Goal: Transaction & Acquisition: Purchase product/service

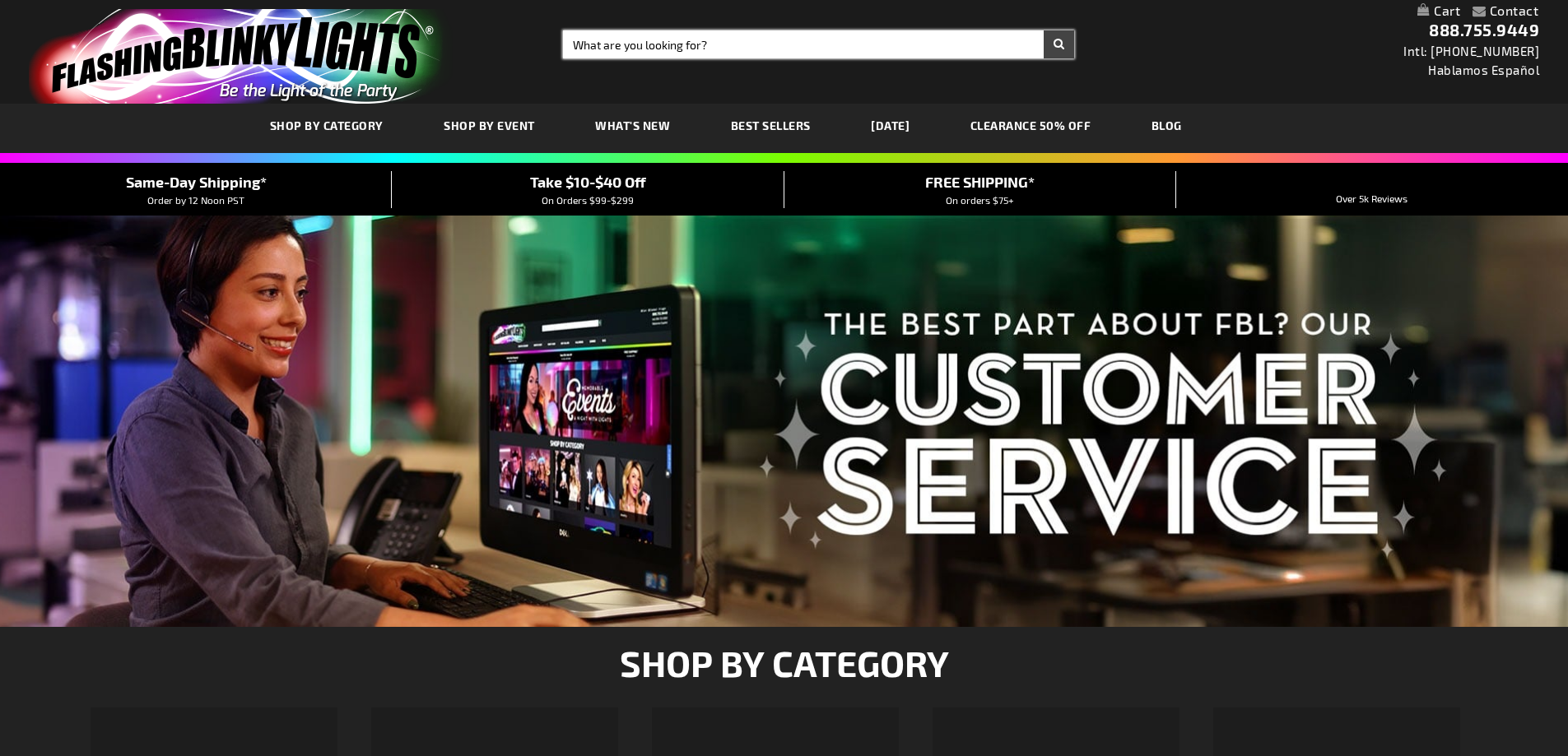
click at [620, 40] on input "Search" at bounding box center [819, 44] width 512 height 28
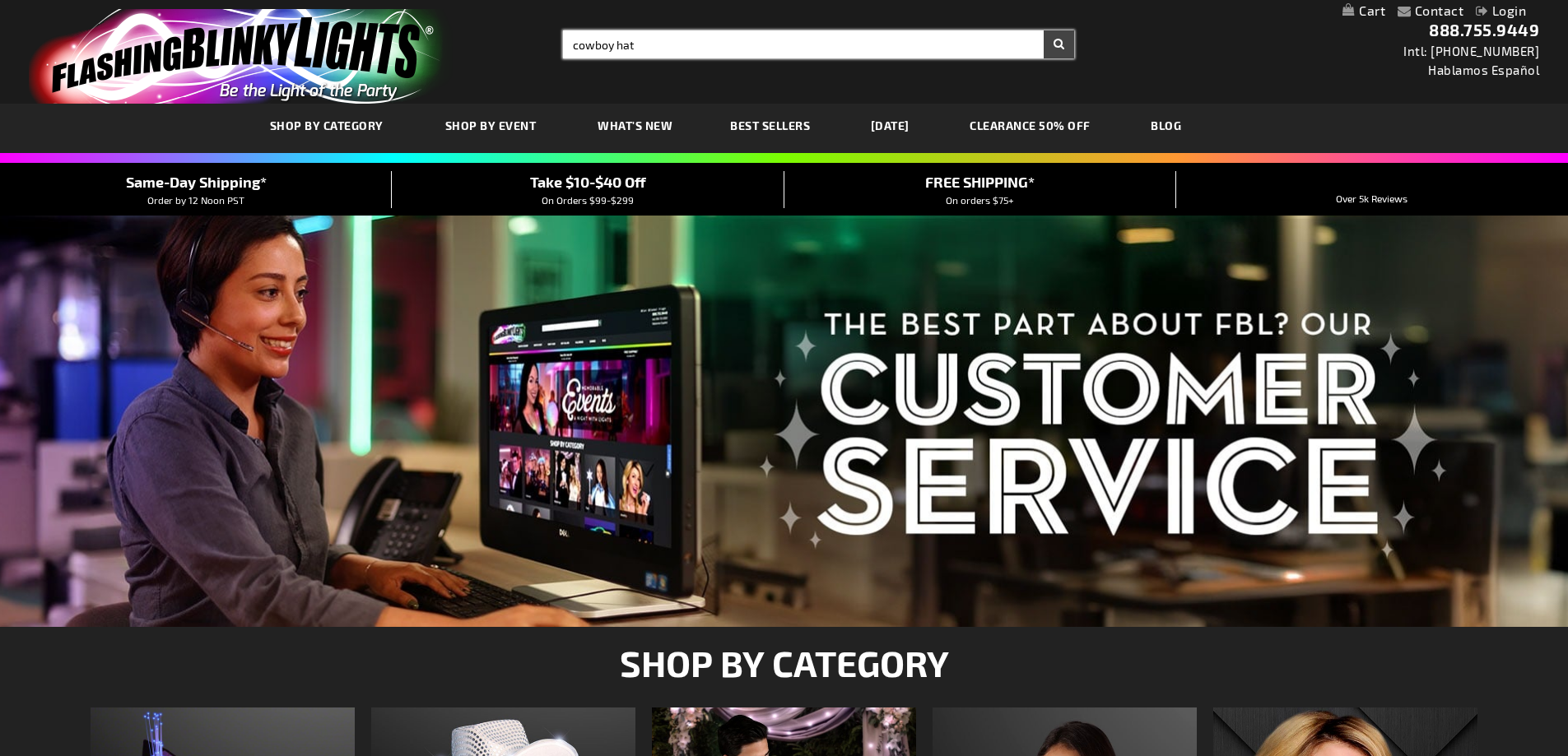
type input "cowboy hat"
click at [597, 178] on span "Take $10-$40 Off" at bounding box center [589, 181] width 116 height 18
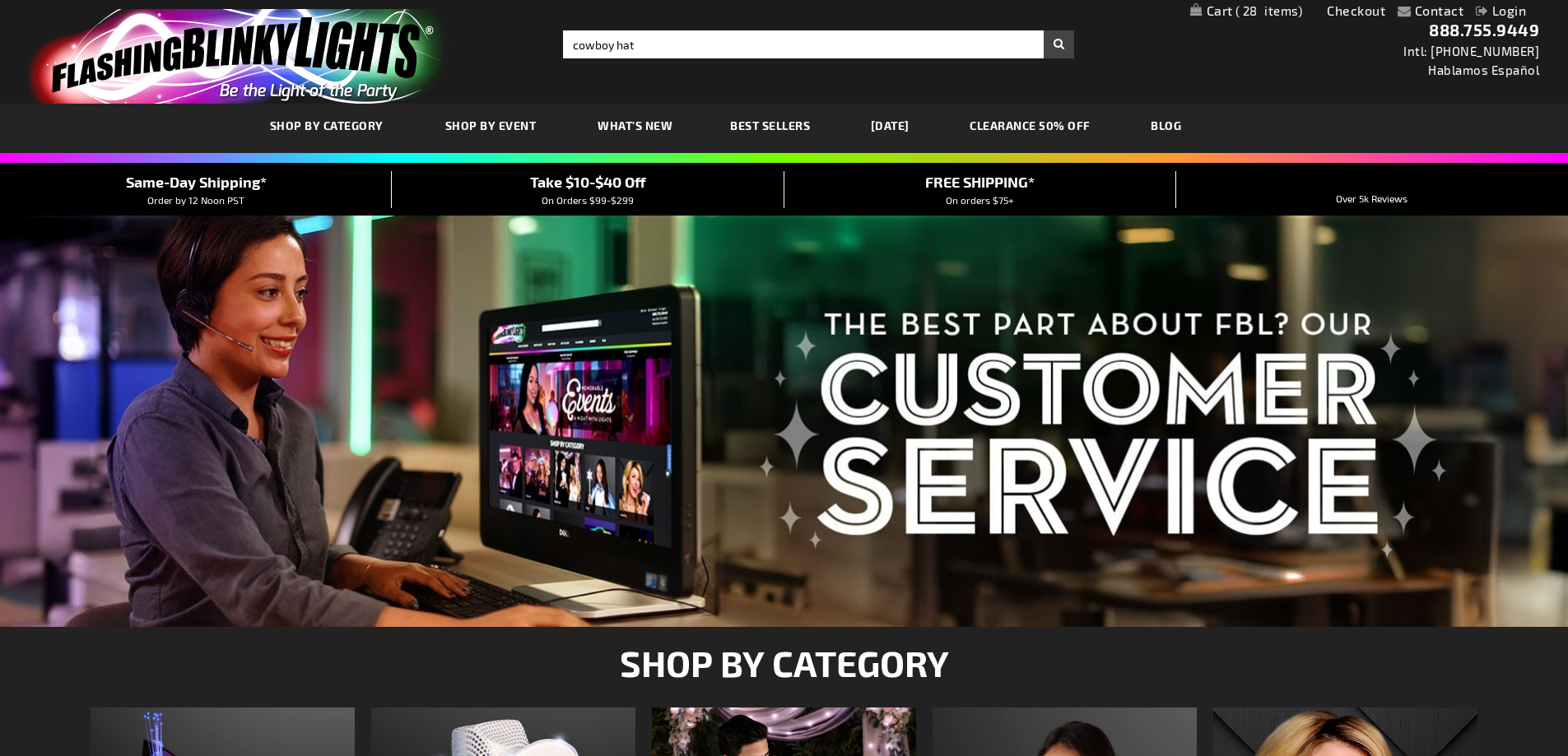
click at [604, 189] on span "Take $10-$40 Off" at bounding box center [589, 181] width 116 height 18
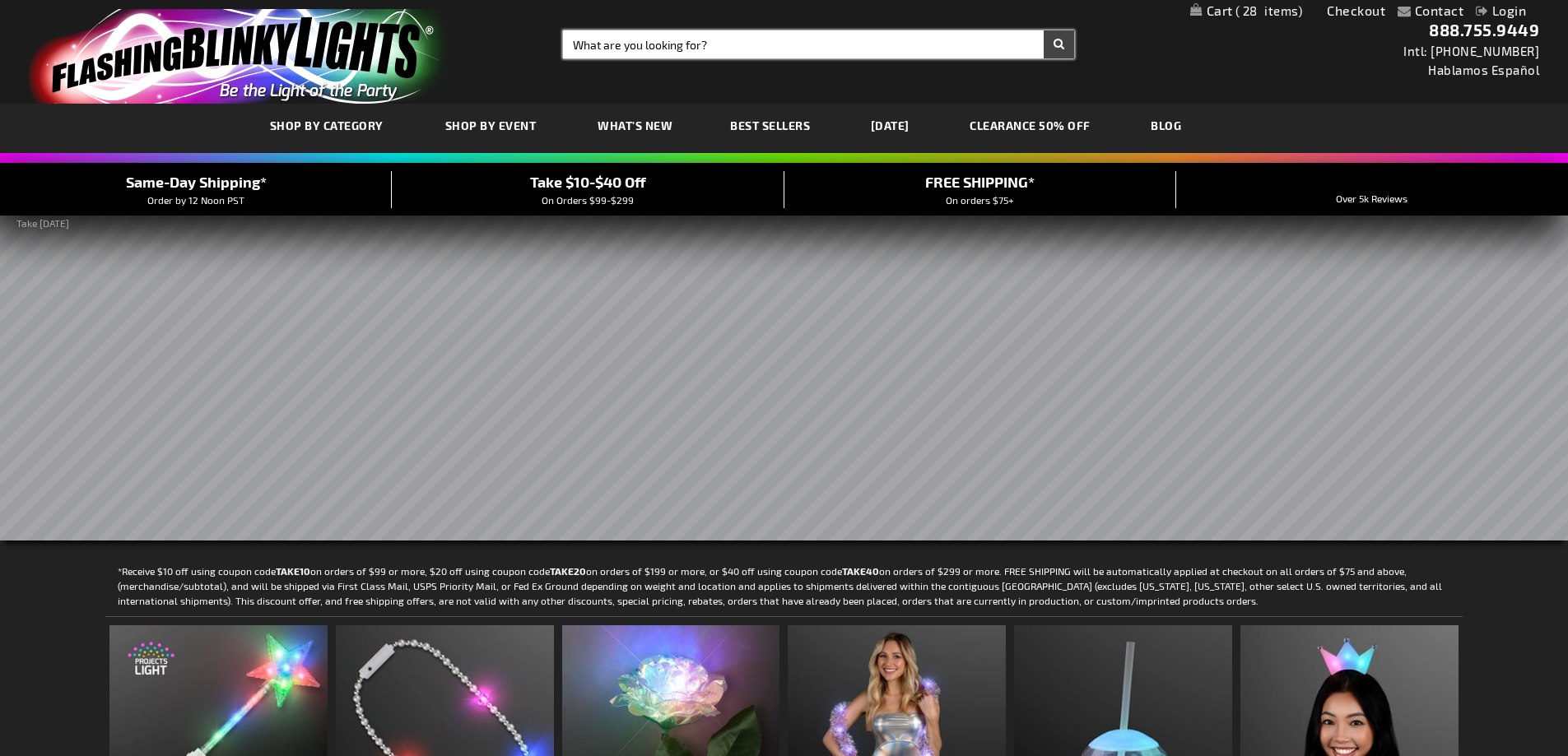
click at [616, 48] on input "Search" at bounding box center [819, 44] width 512 height 28
type input "cowboy hat"
click at [1044, 31] on button "Search" at bounding box center [1059, 44] width 31 height 28
click at [1235, 11] on span "28" at bounding box center [1269, 10] width 68 height 15
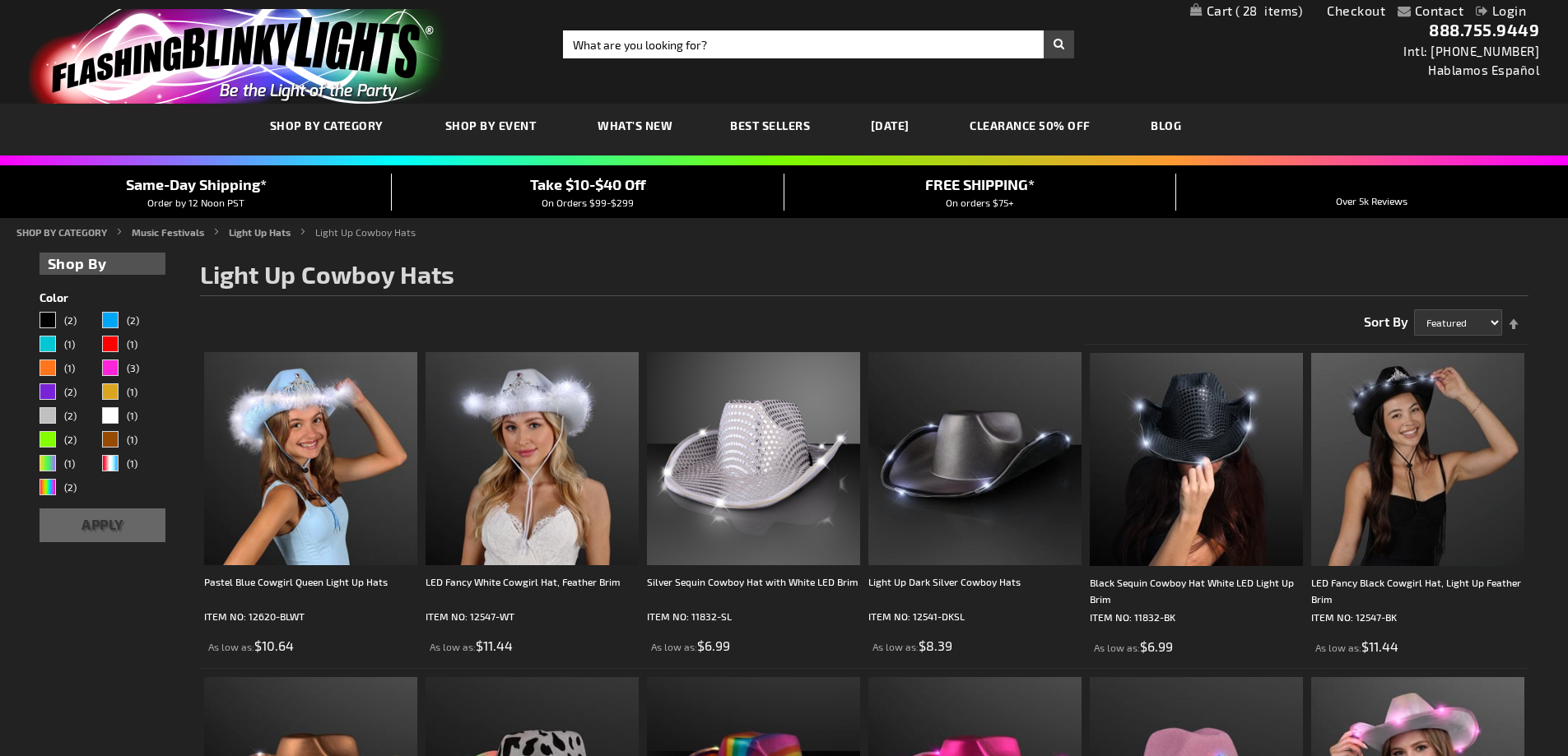
click at [1278, 8] on span "28" at bounding box center [1269, 10] width 68 height 15
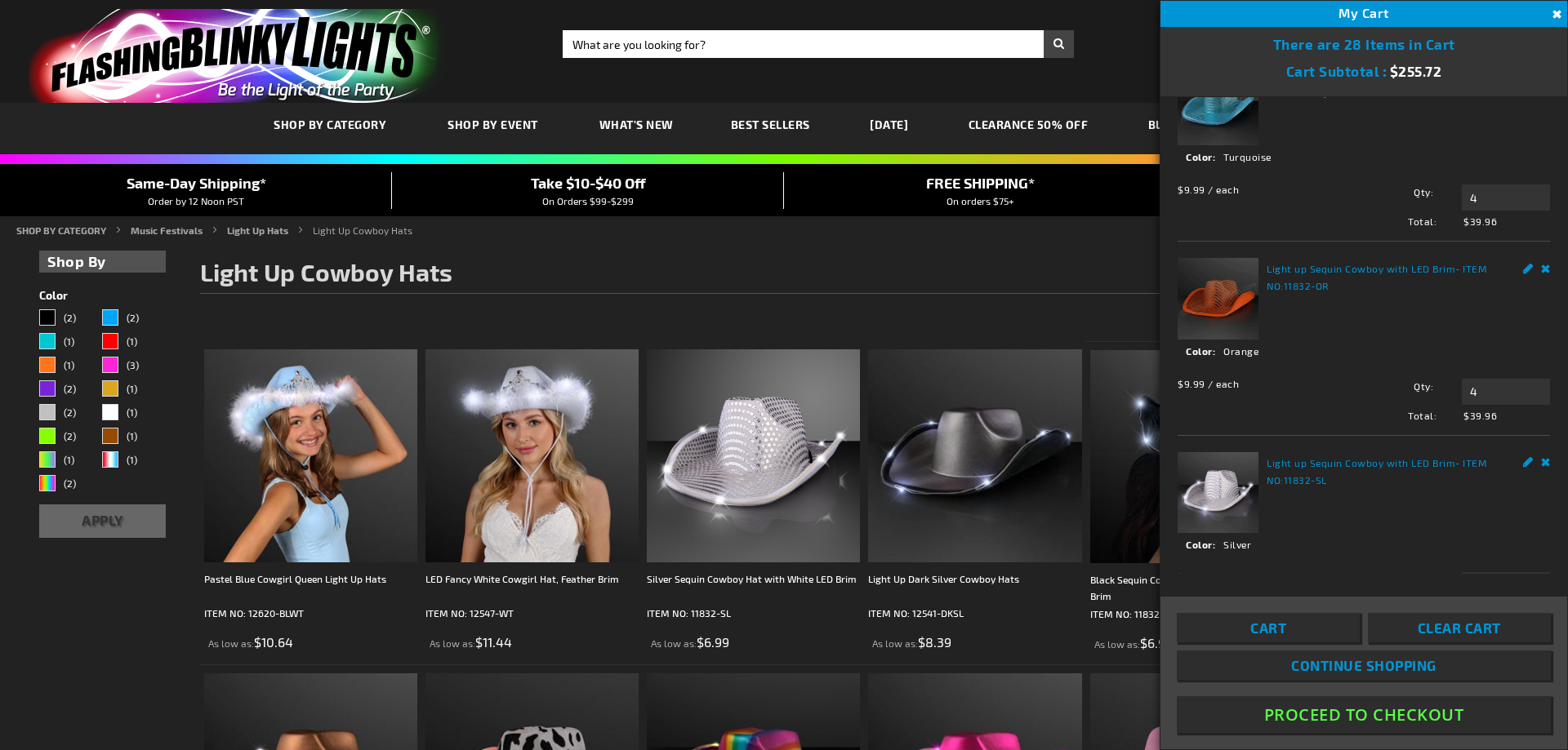
scroll to position [498, 0]
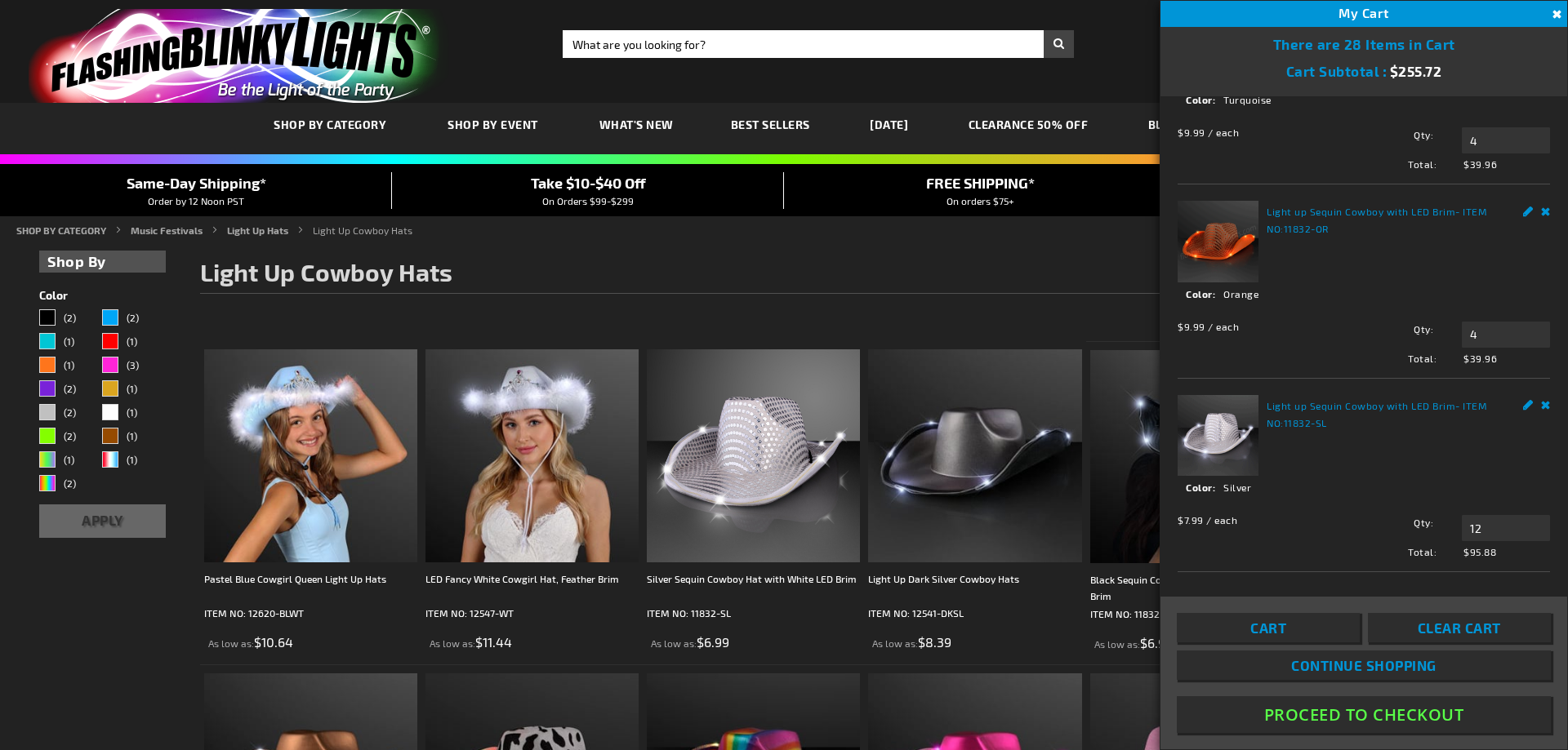
click at [1542, 395] on link "Remove" at bounding box center [1547, 404] width 10 height 17
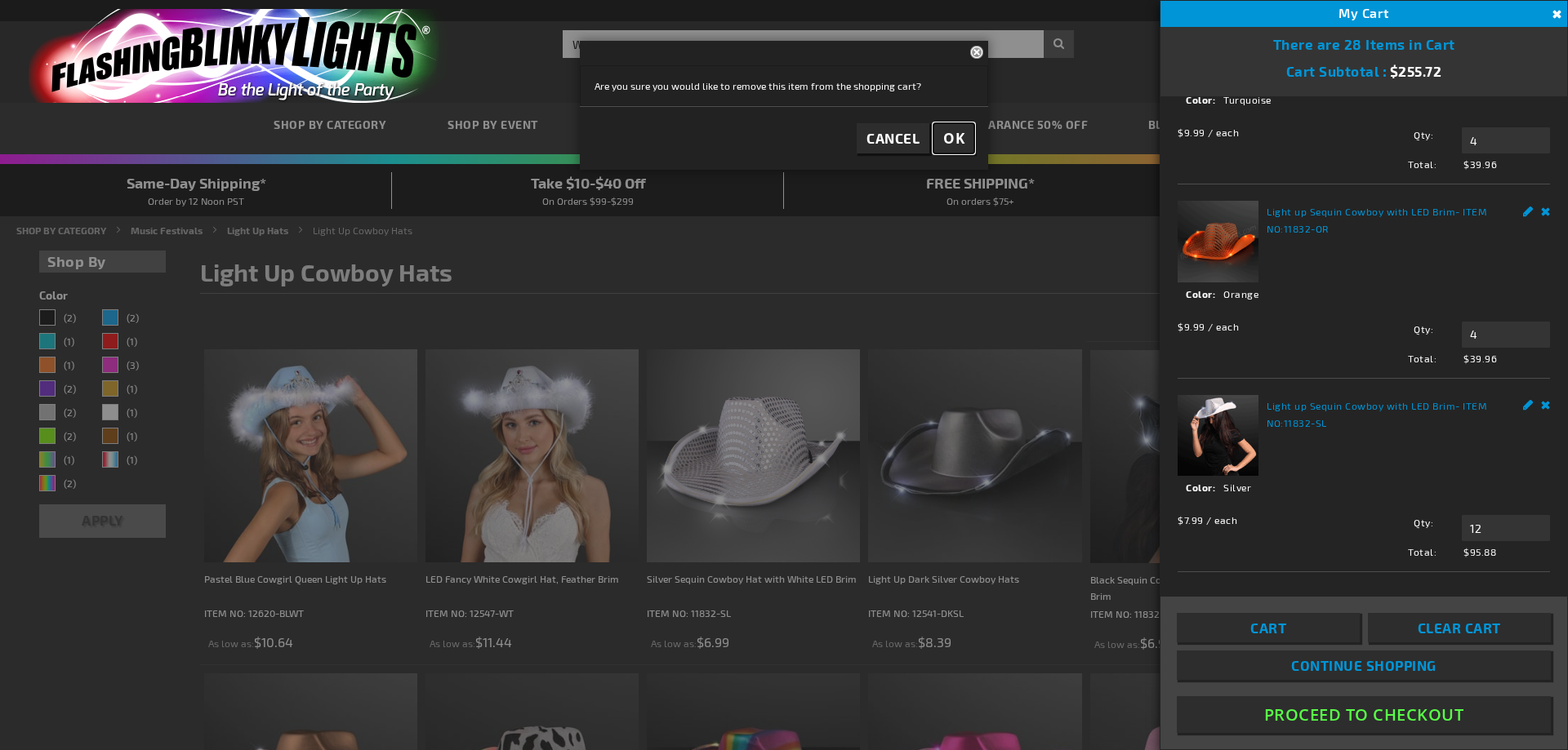
click at [952, 136] on span "OK" at bounding box center [953, 138] width 21 height 19
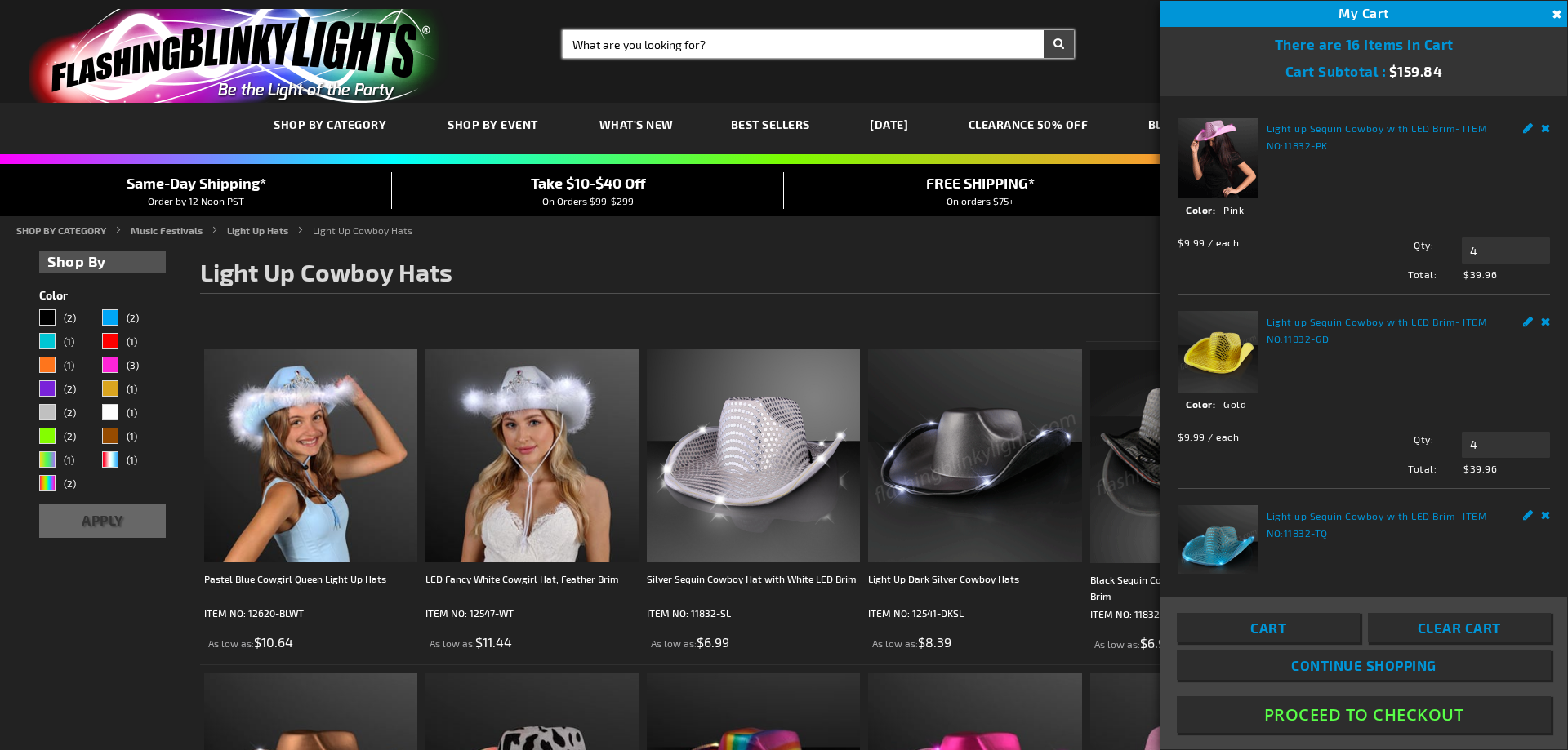
click at [594, 49] on input "Search" at bounding box center [818, 44] width 511 height 28
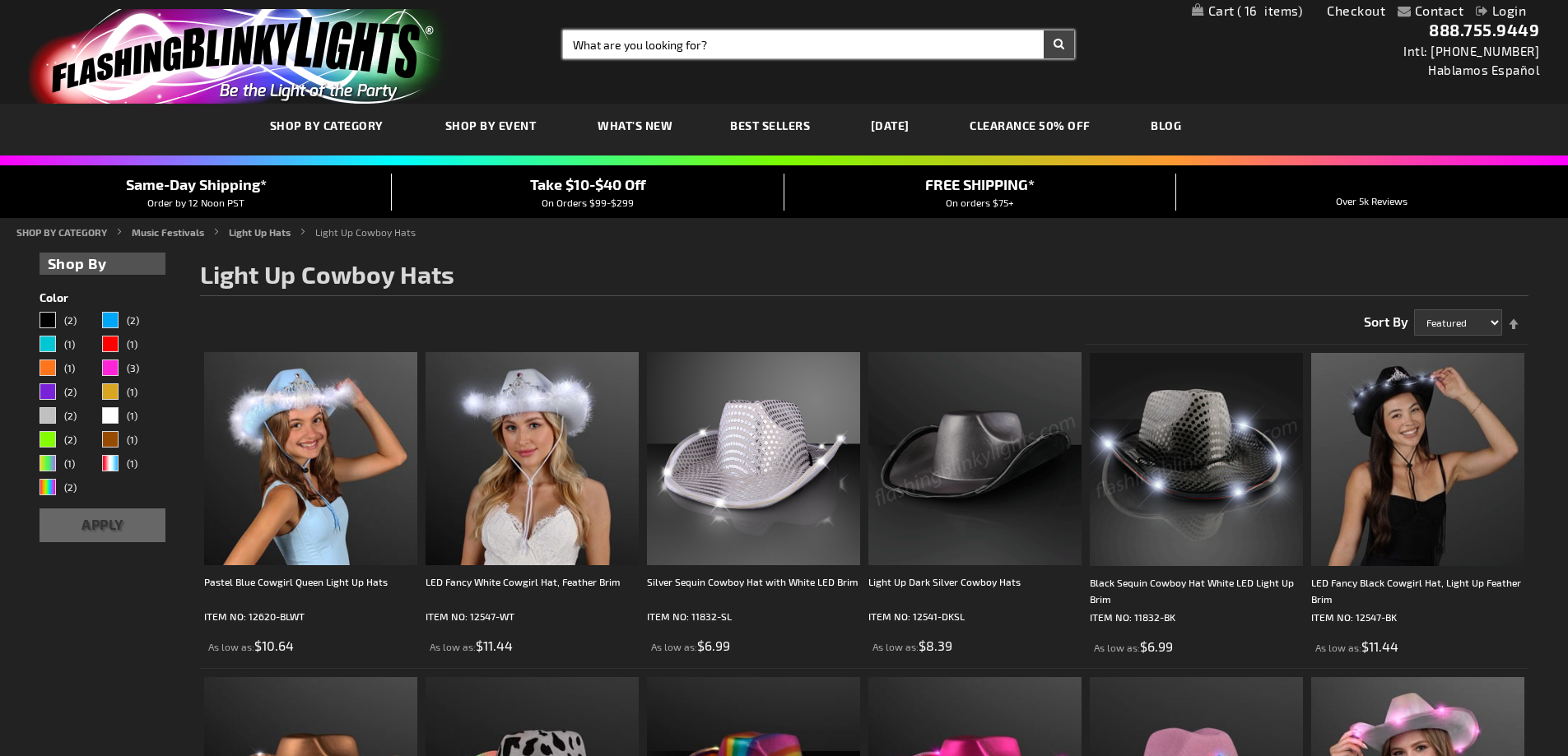
click at [598, 50] on input "Search" at bounding box center [819, 44] width 512 height 28
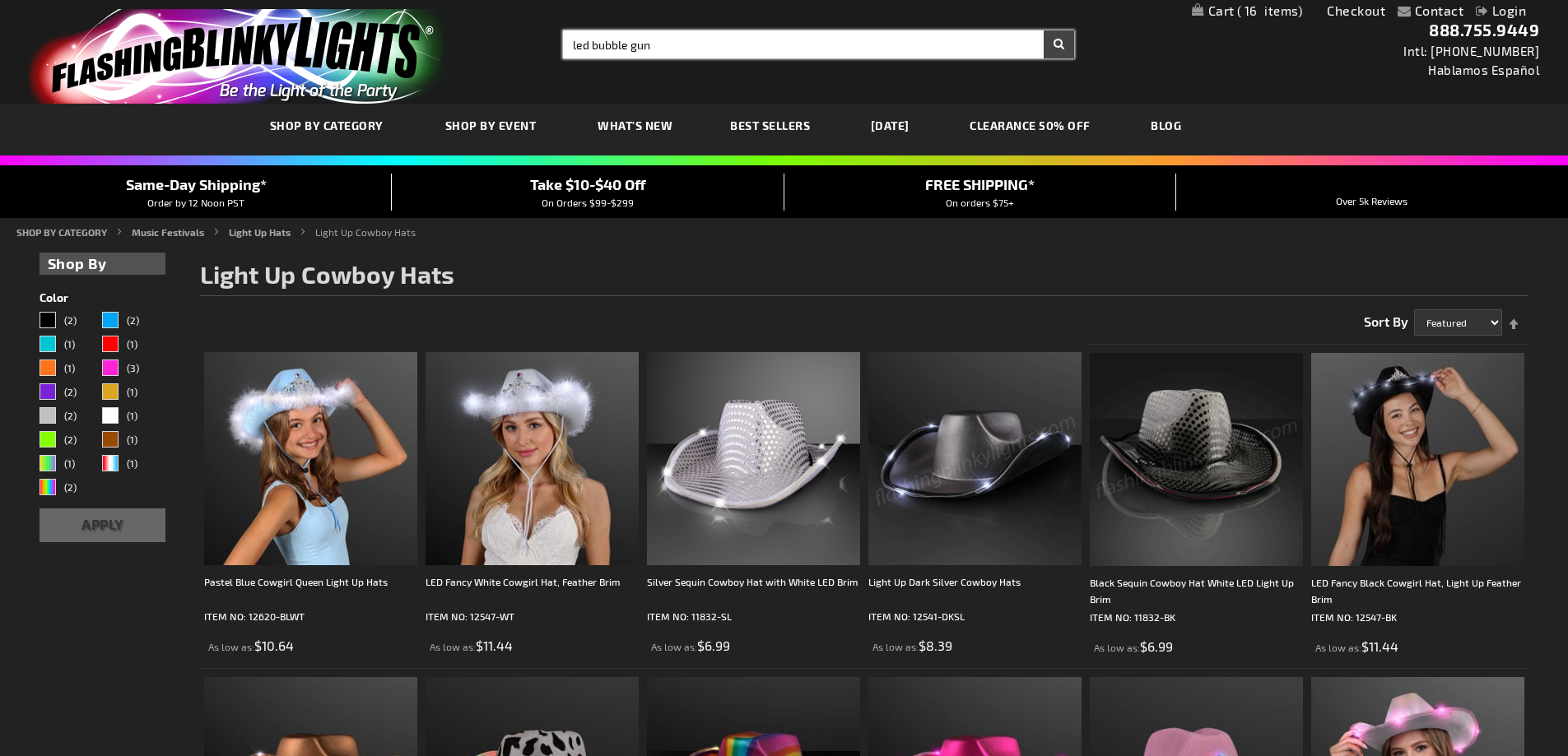
type input "led bubble gun"
click at [1044, 31] on button "Search" at bounding box center [1059, 44] width 31 height 28
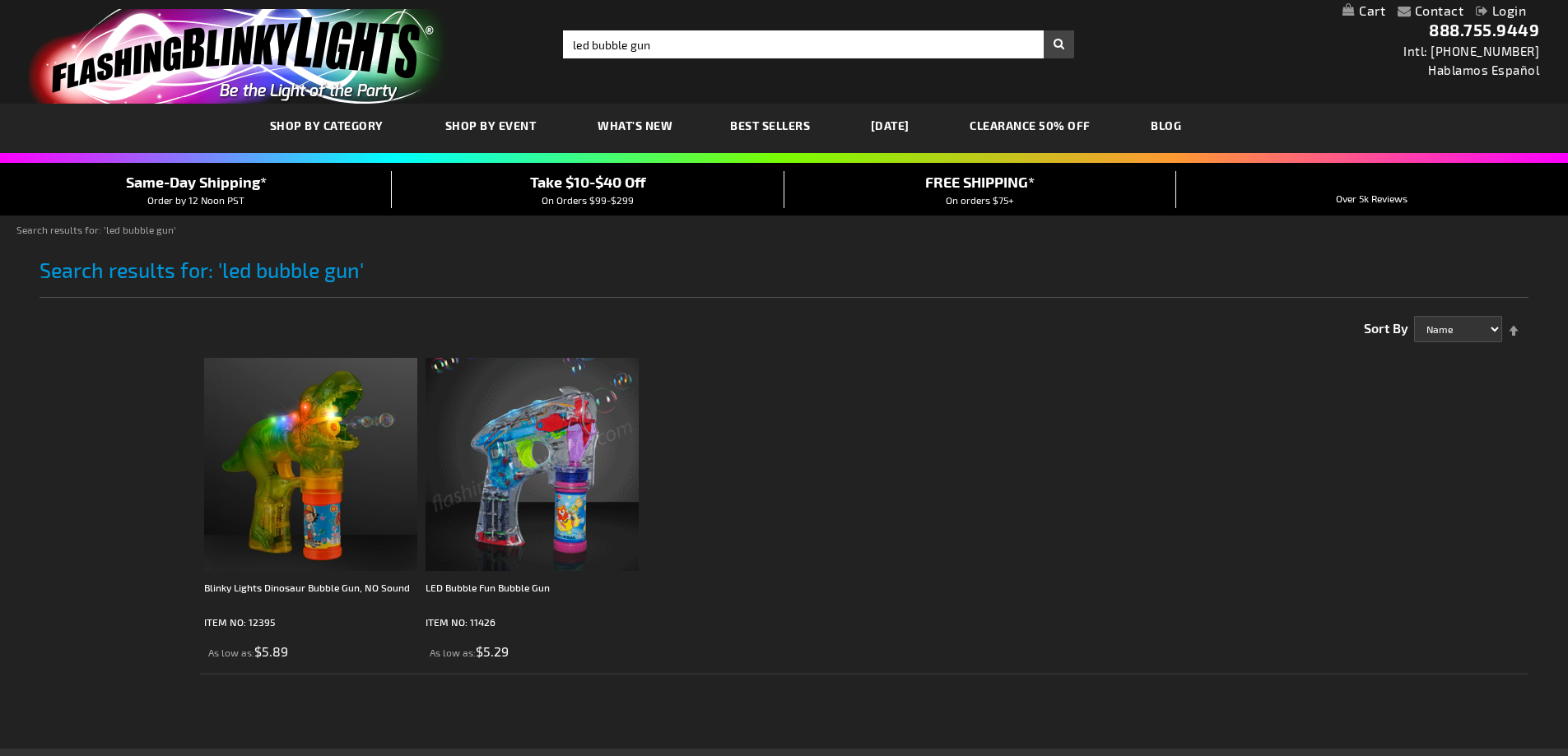
click at [556, 531] on img at bounding box center [531, 464] width 213 height 213
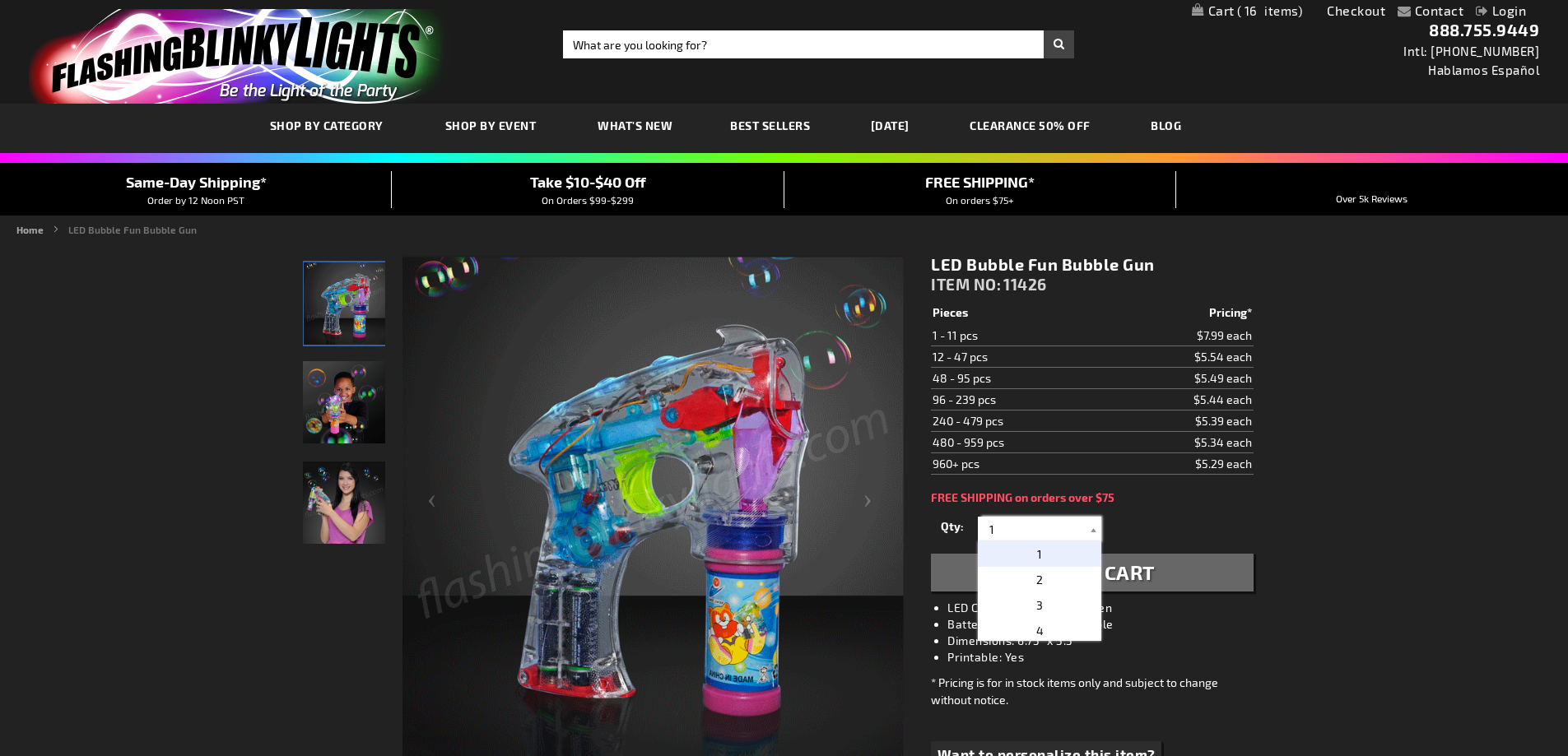
click at [993, 525] on input "1" at bounding box center [1042, 529] width 120 height 25
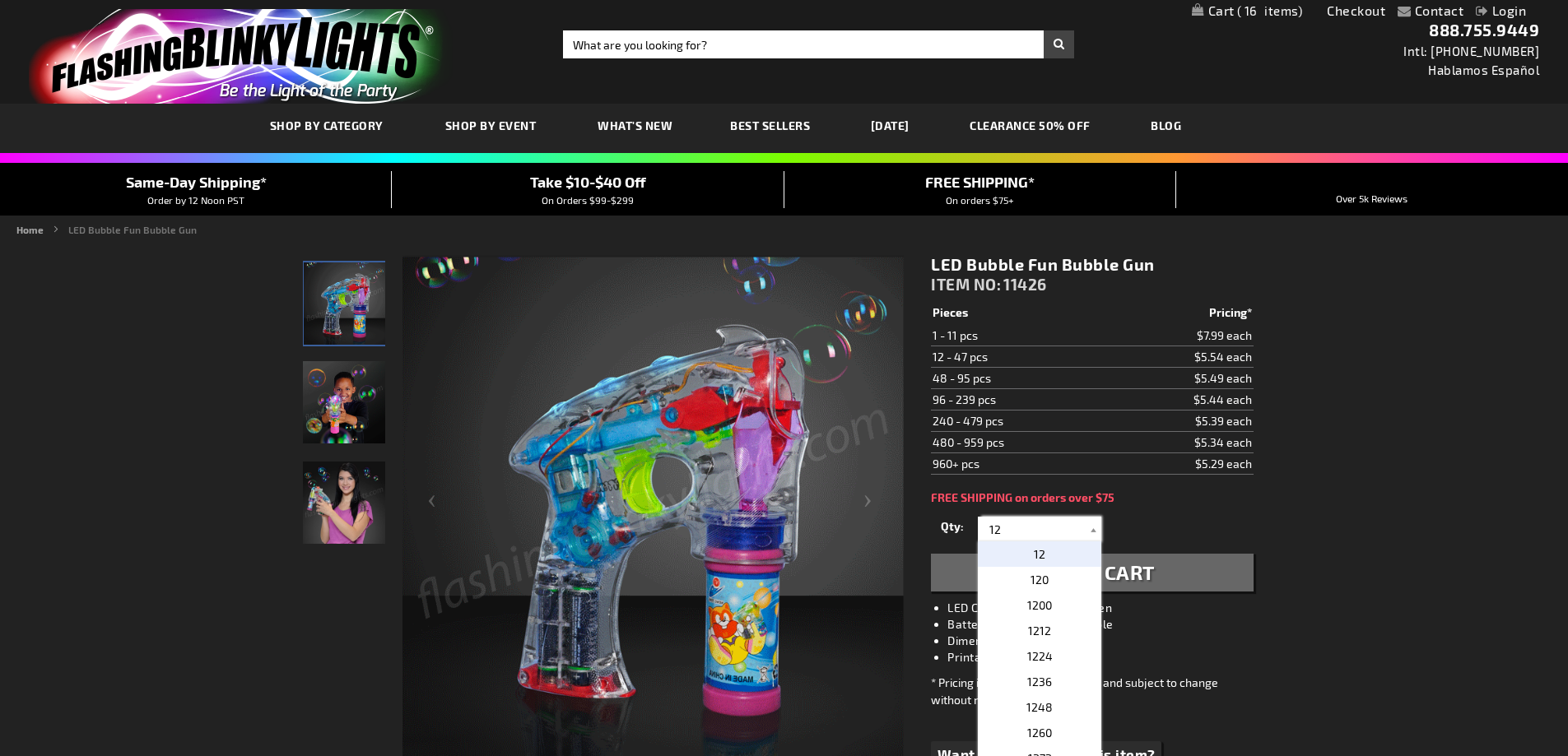
type input "12"
click at [1169, 569] on button "Add to Cart" at bounding box center [1092, 573] width 322 height 38
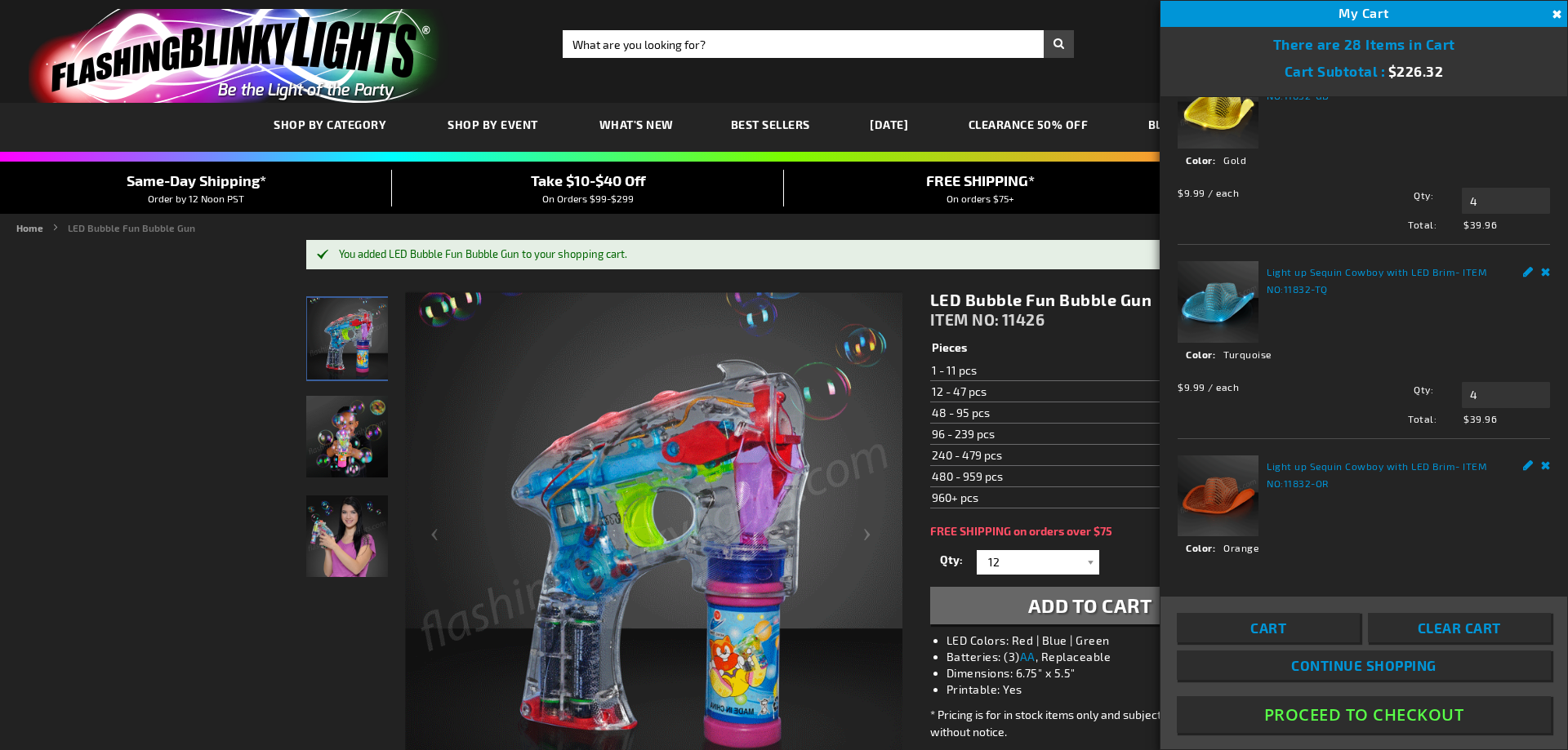
scroll to position [437, 0]
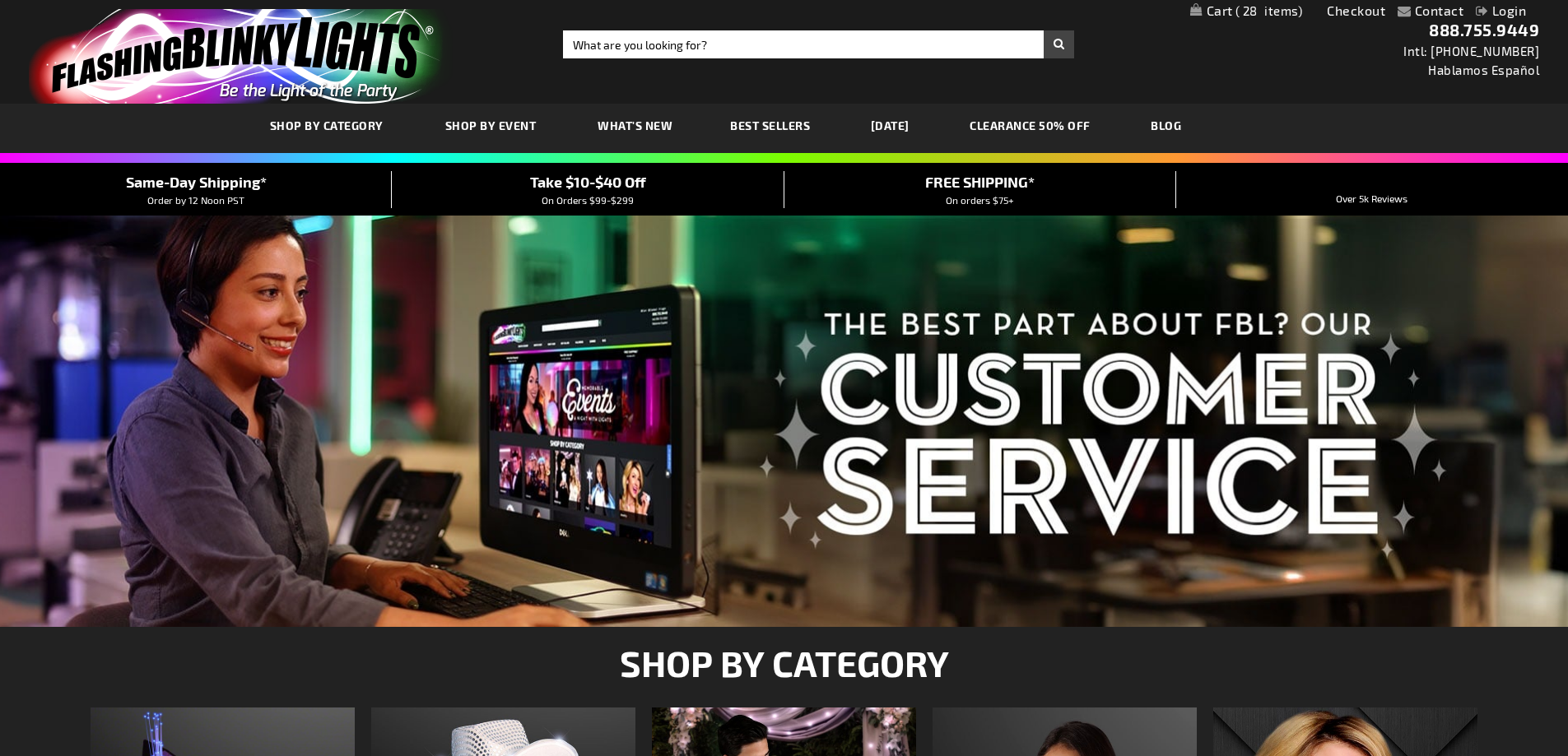
click at [1263, 12] on span "28" at bounding box center [1269, 10] width 68 height 15
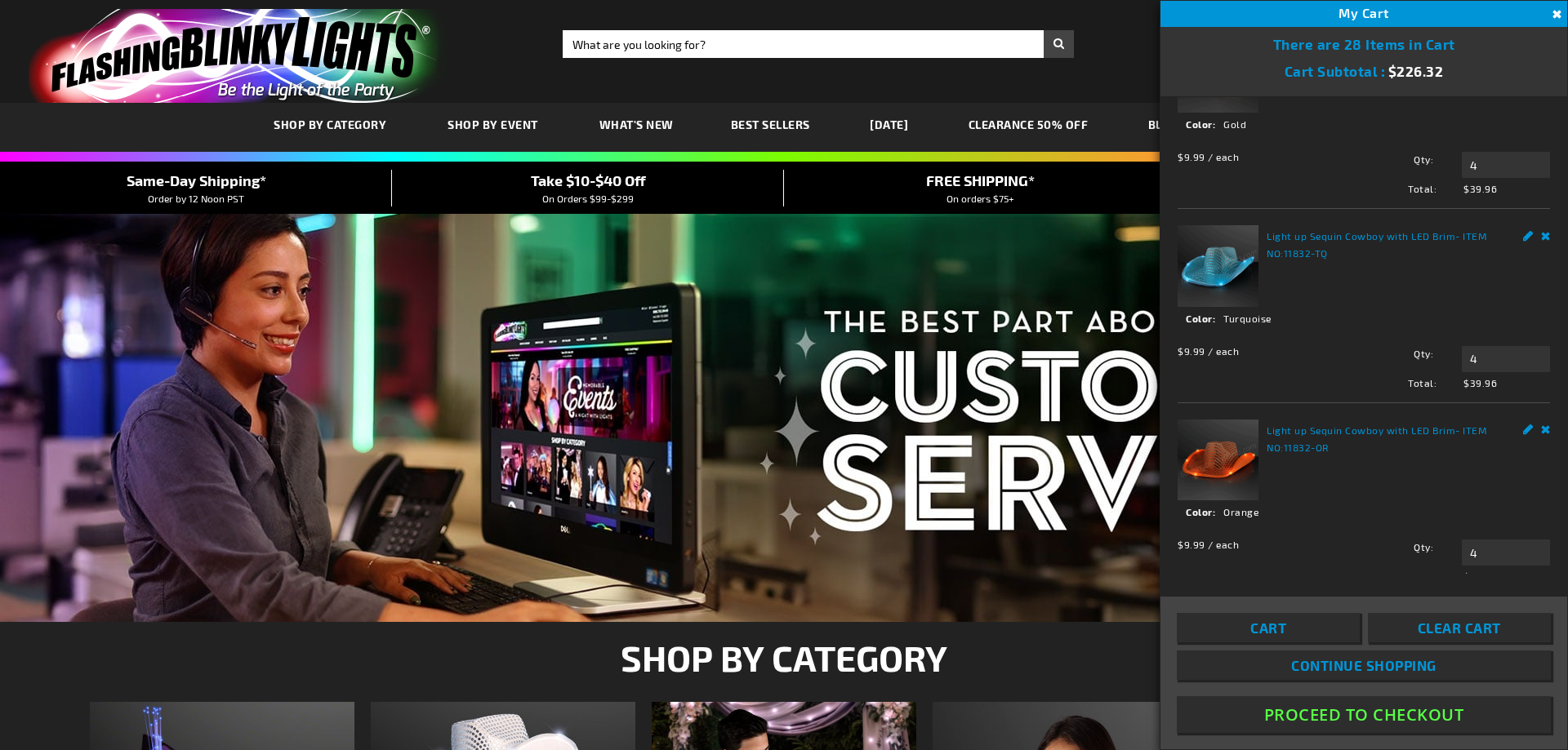
scroll to position [448, 0]
